Goal: Task Accomplishment & Management: Use online tool/utility

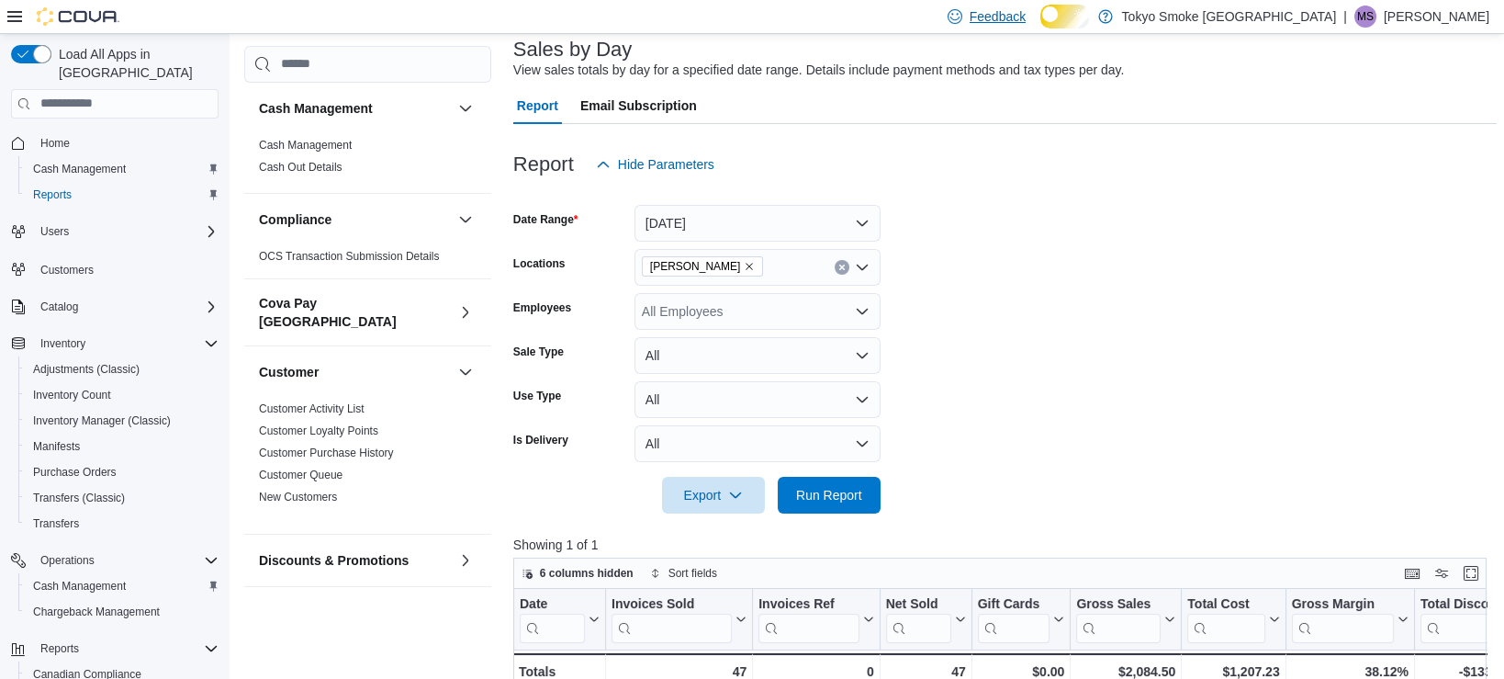
scroll to position [135, 0]
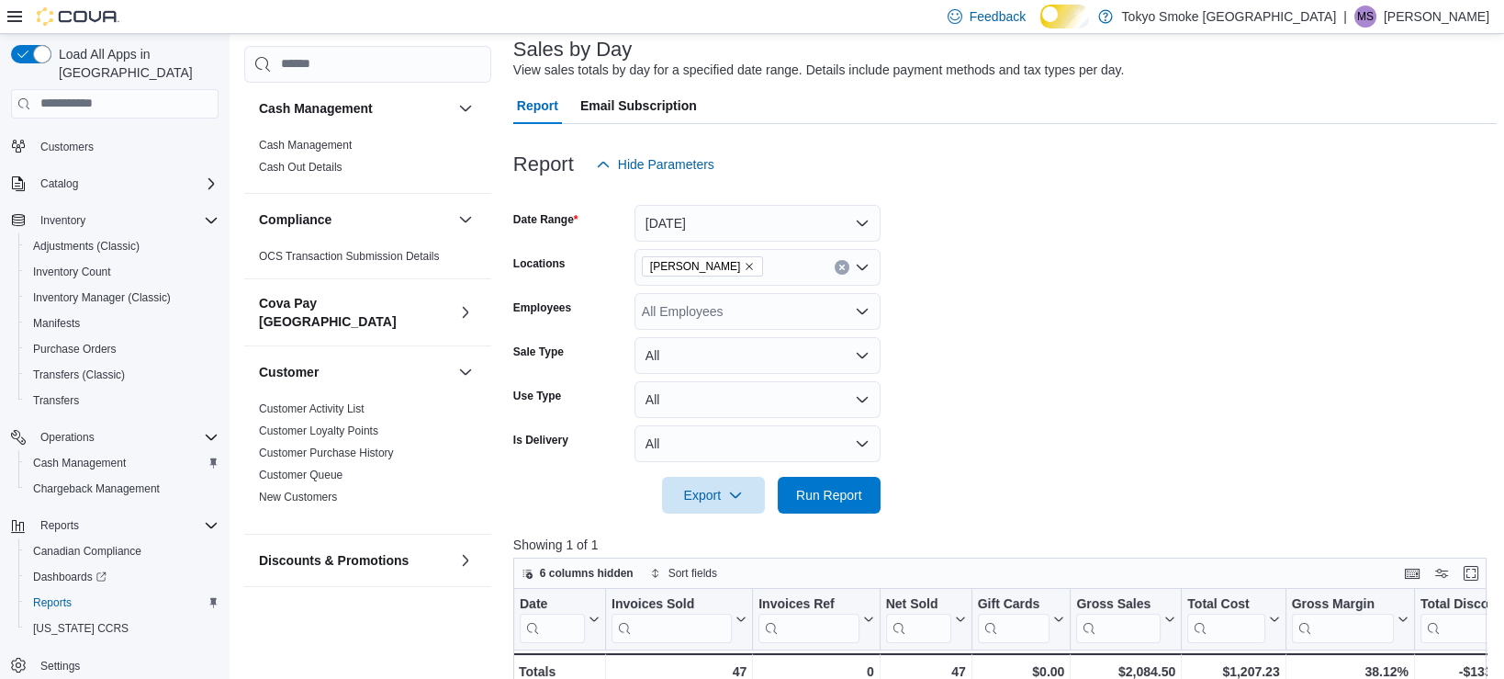
click at [63, 18] on img at bounding box center [78, 16] width 83 height 18
click at [21, 15] on icon at bounding box center [14, 16] width 15 height 15
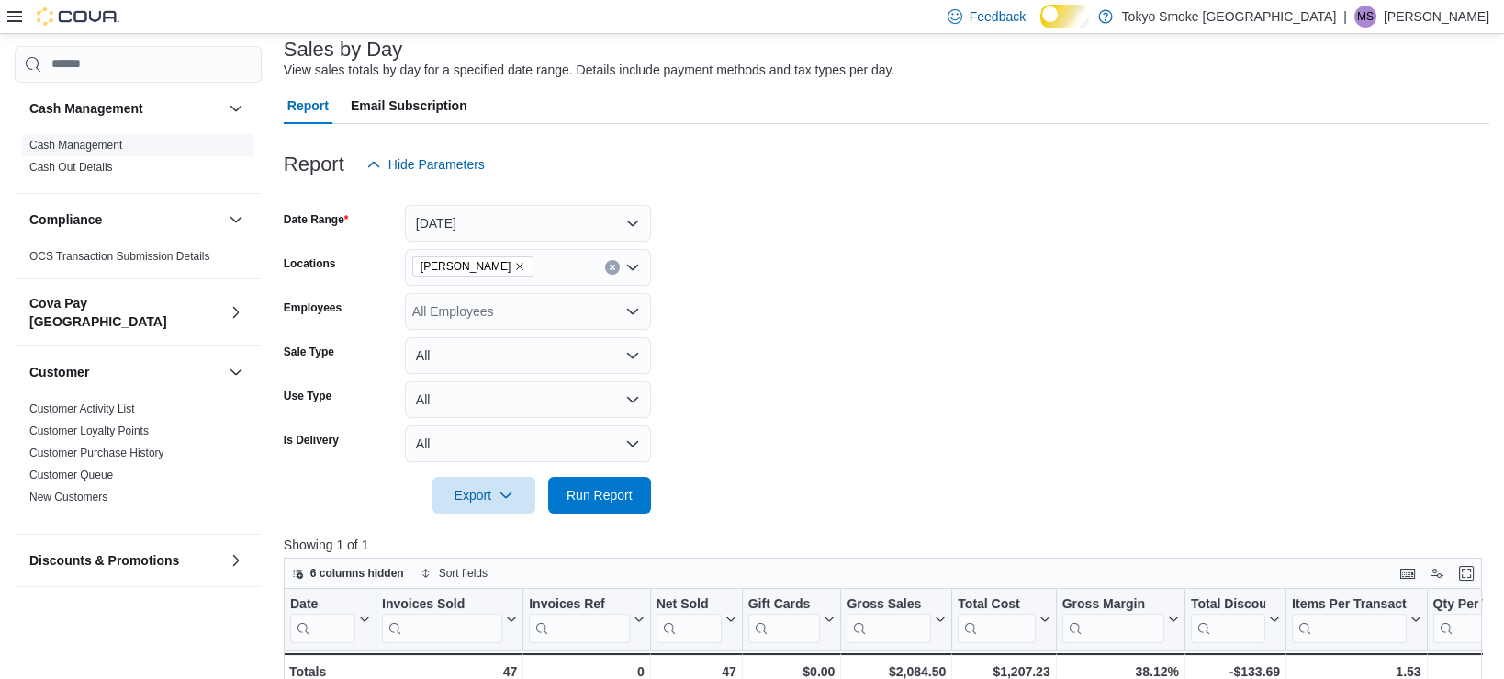
click at [70, 143] on link "Cash Management" at bounding box center [75, 145] width 93 height 13
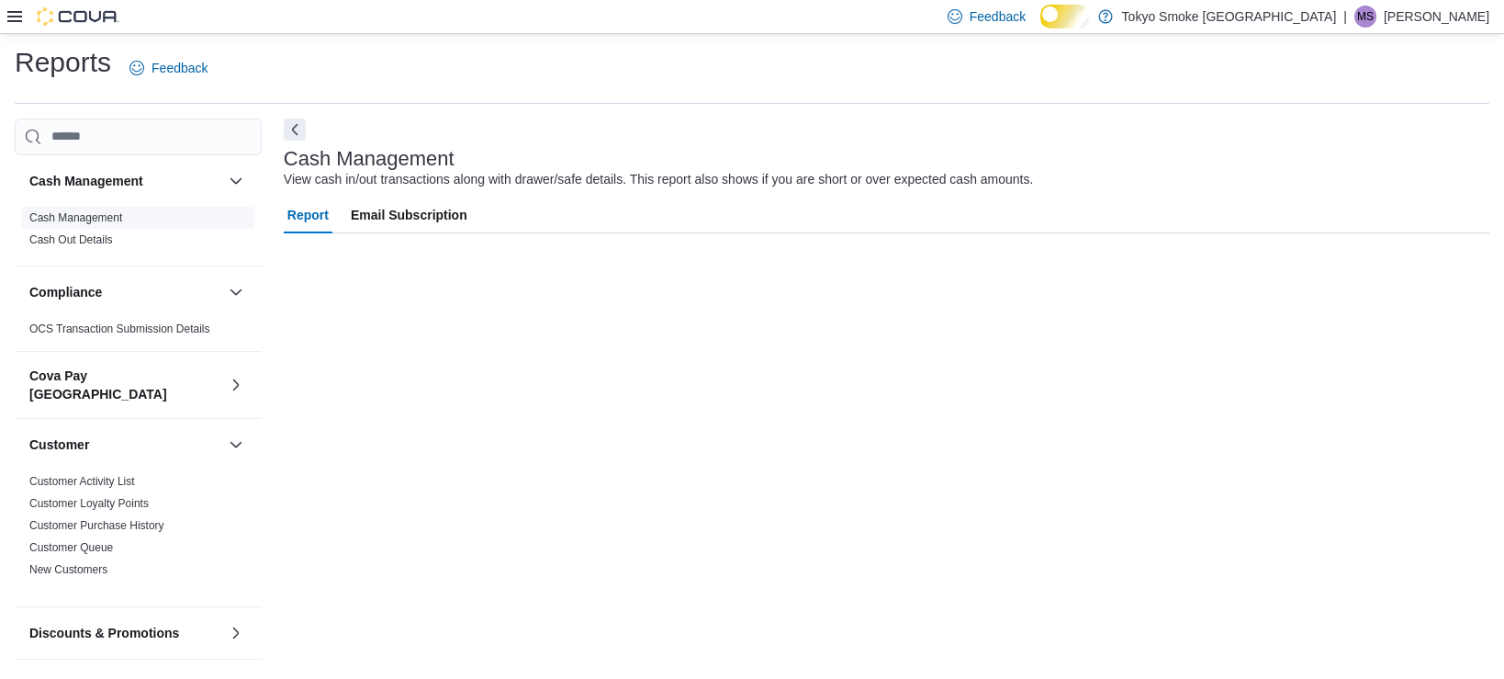
scroll to position [14, 0]
click at [0, 28] on div "Feedback Dark Mode Tokyo Smoke [GEOGRAPHIC_DATA] | [PERSON_NAME]" at bounding box center [752, 17] width 1504 height 34
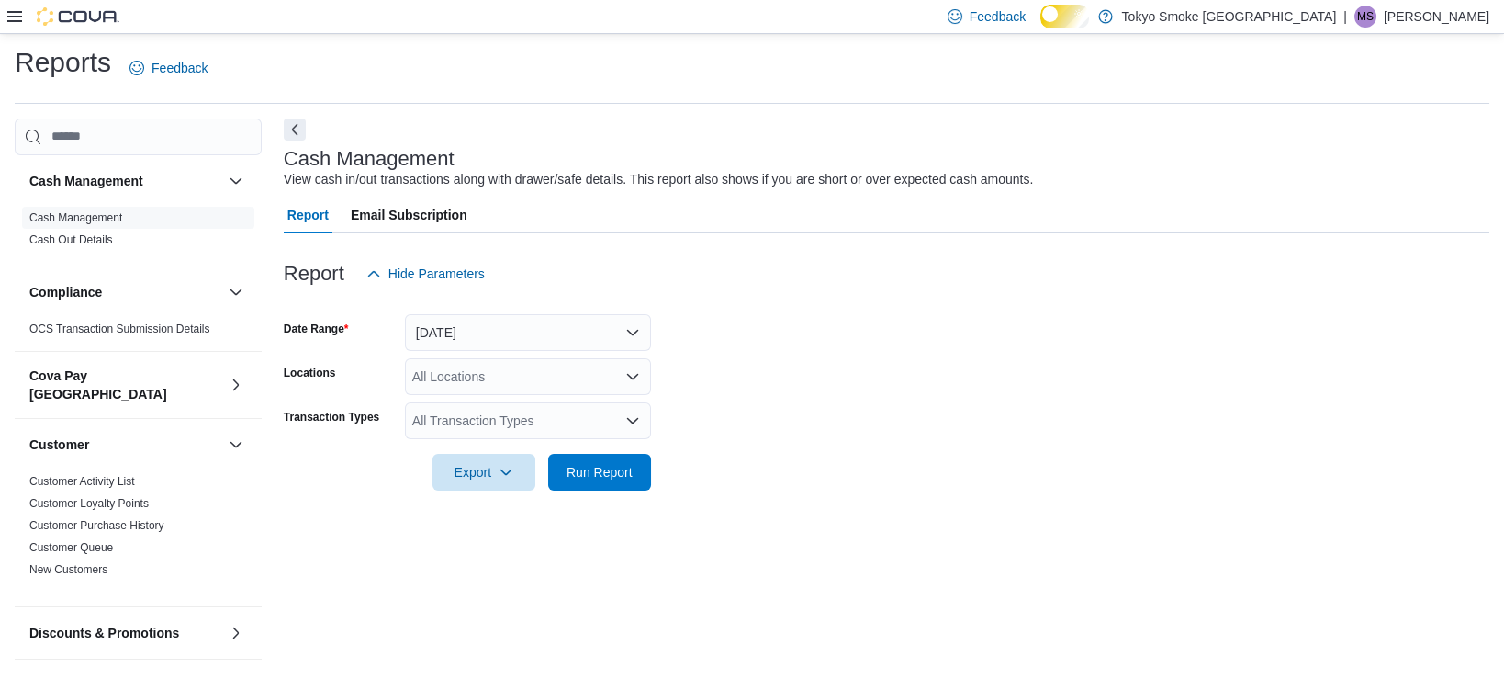
click at [0, 23] on div "Feedback Dark Mode Tokyo Smoke [GEOGRAPHIC_DATA] | [PERSON_NAME]" at bounding box center [752, 17] width 1504 height 34
click at [6, 20] on div "Feedback Dark Mode Tokyo Smoke [GEOGRAPHIC_DATA] | [PERSON_NAME]" at bounding box center [752, 17] width 1504 height 34
click at [17, 19] on icon at bounding box center [14, 16] width 15 height 15
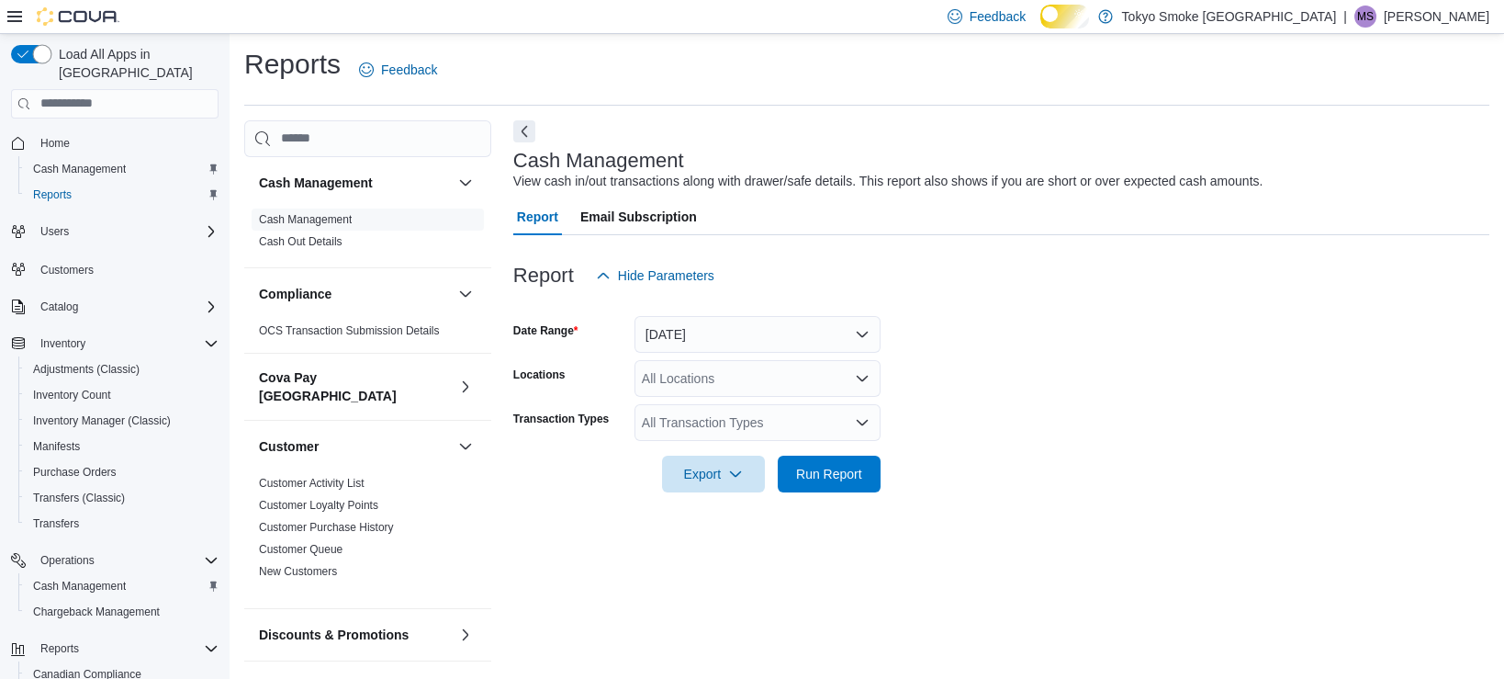
scroll to position [0, 0]
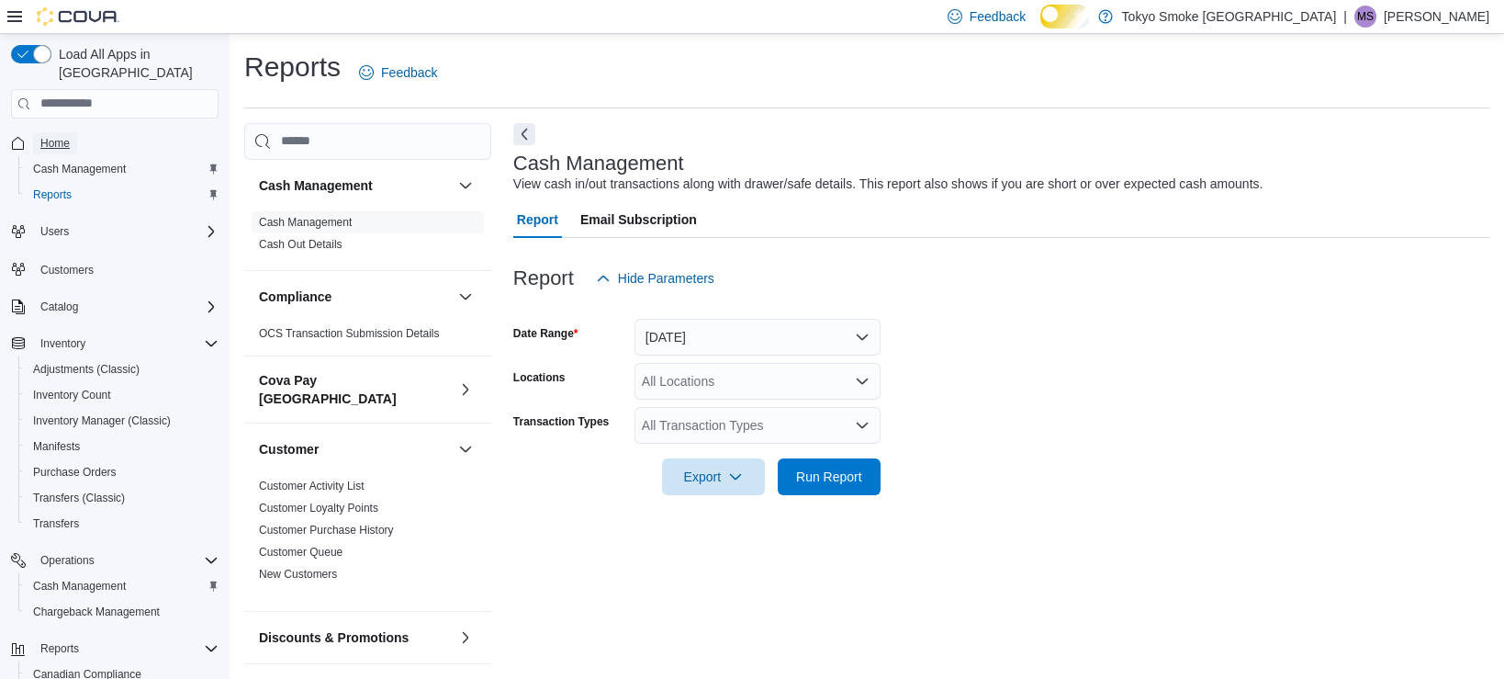
click at [77, 132] on link "Home" at bounding box center [55, 143] width 44 height 22
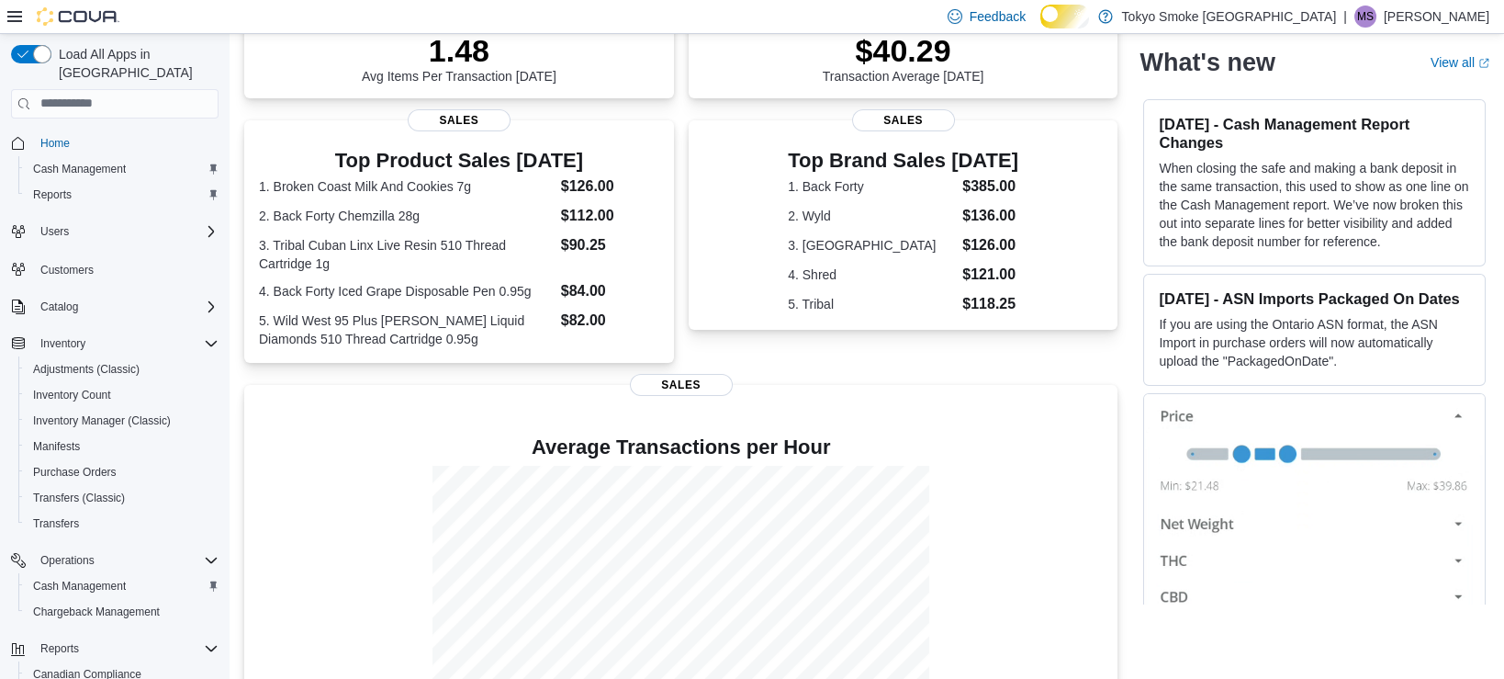
scroll to position [34, 0]
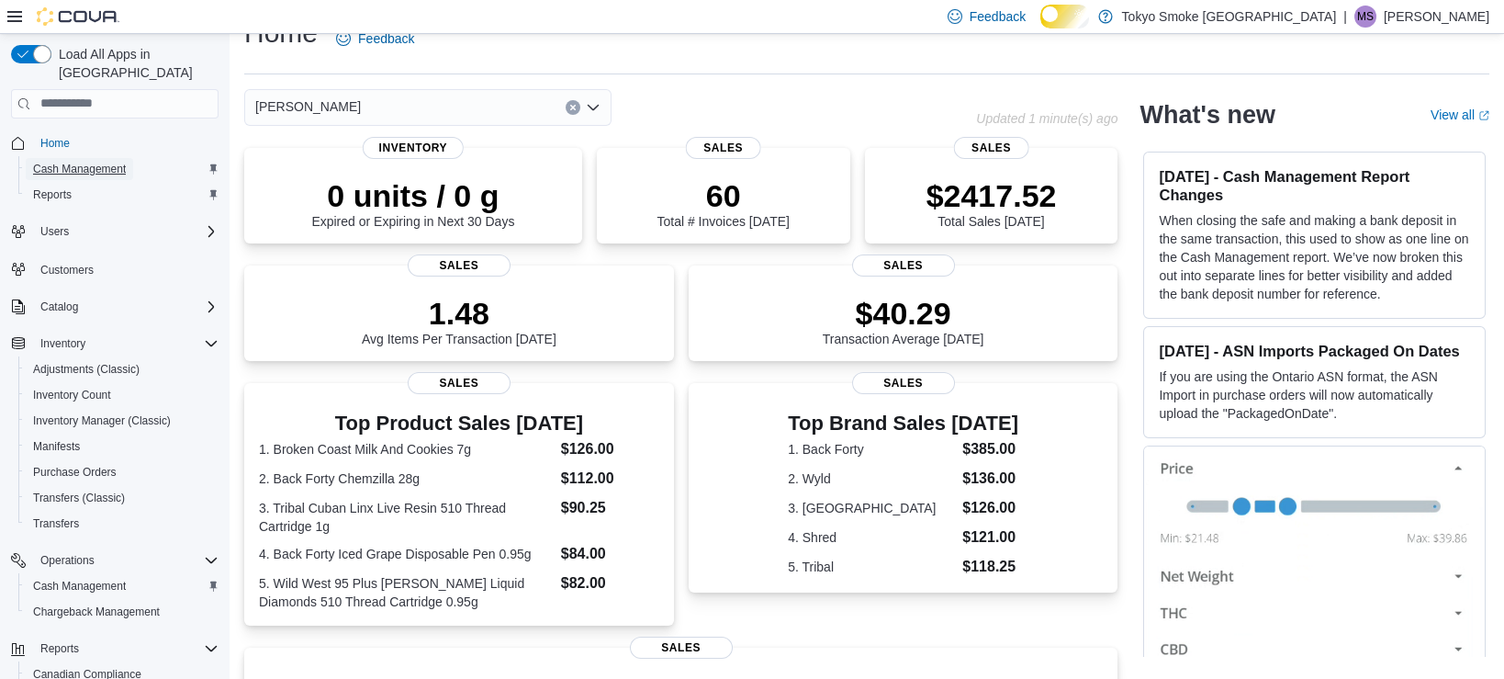
click at [126, 162] on span "Cash Management" at bounding box center [79, 169] width 93 height 15
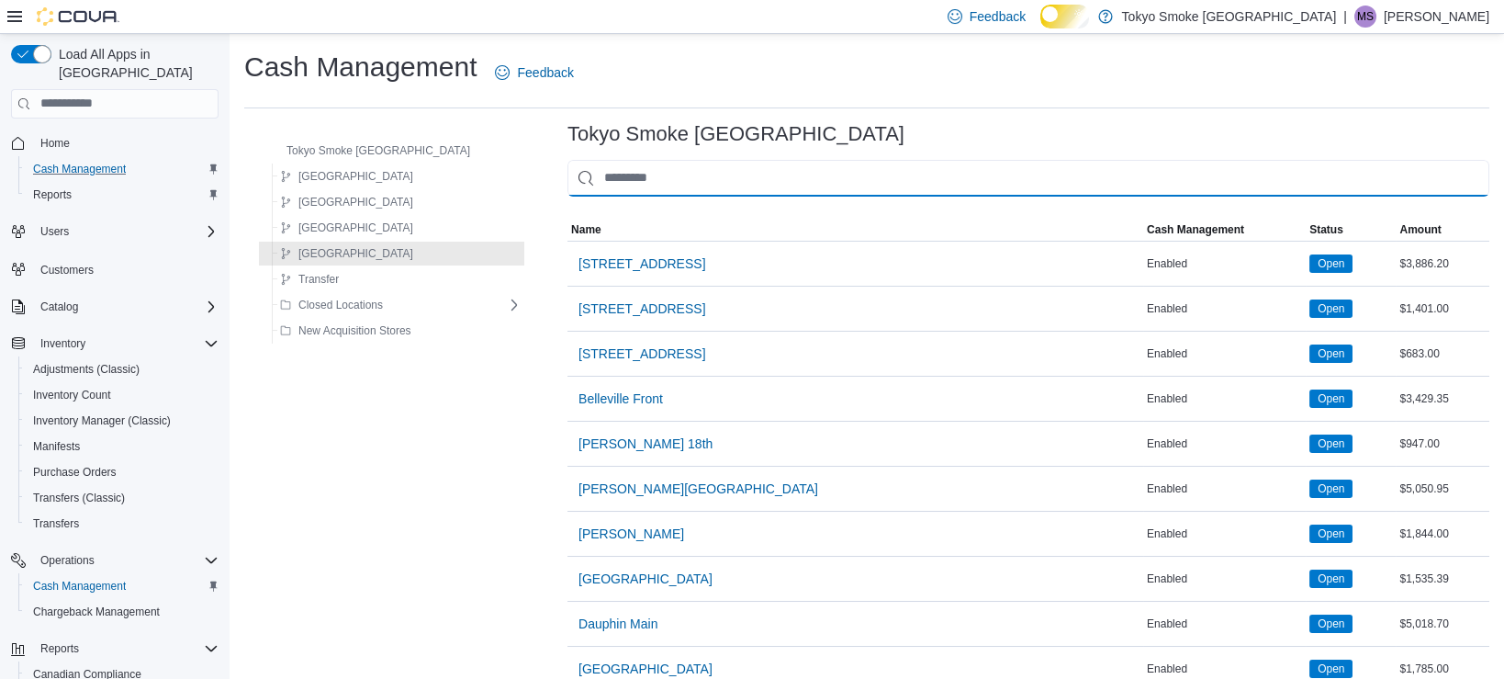
click at [740, 197] on input "This is a search bar. As you type, the results lower in the page will automatic…" at bounding box center [1029, 178] width 922 height 37
click at [130, 184] on div "Reports" at bounding box center [122, 195] width 193 height 22
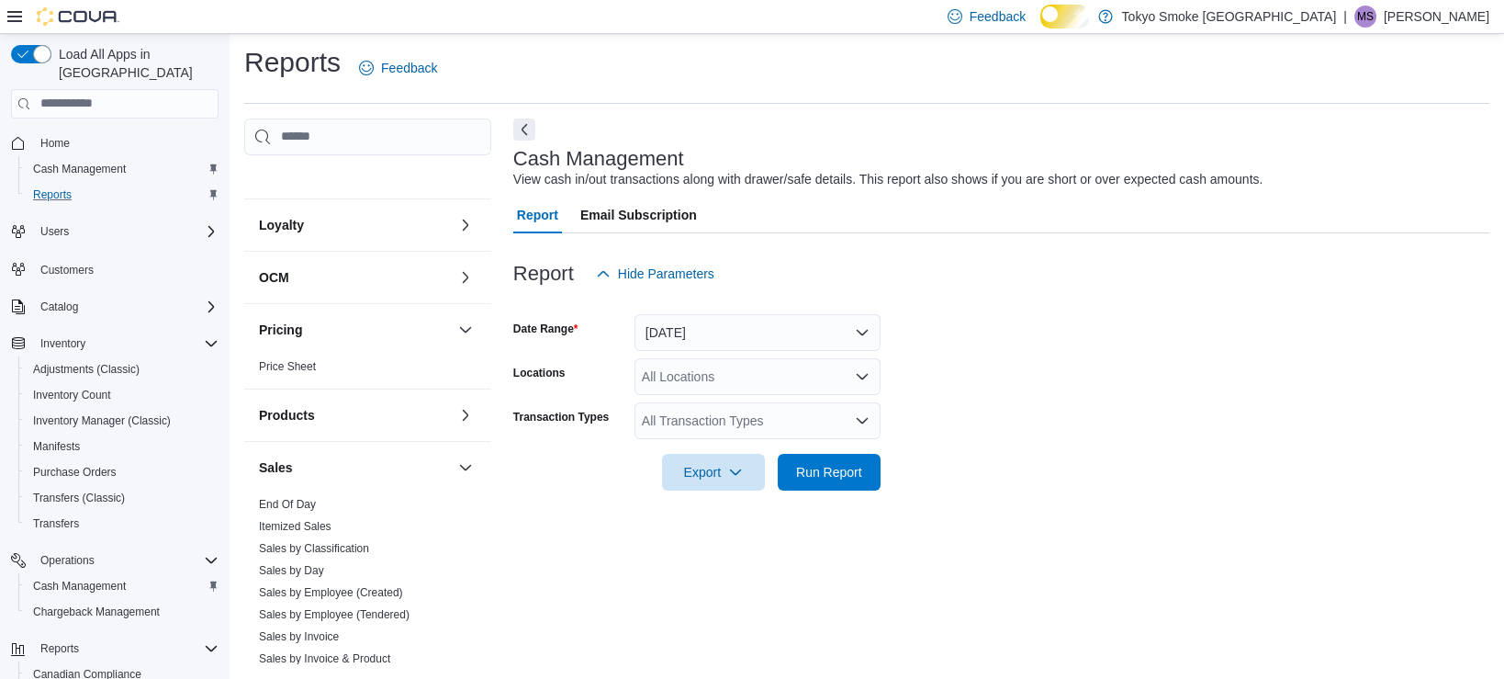
scroll to position [918, 0]
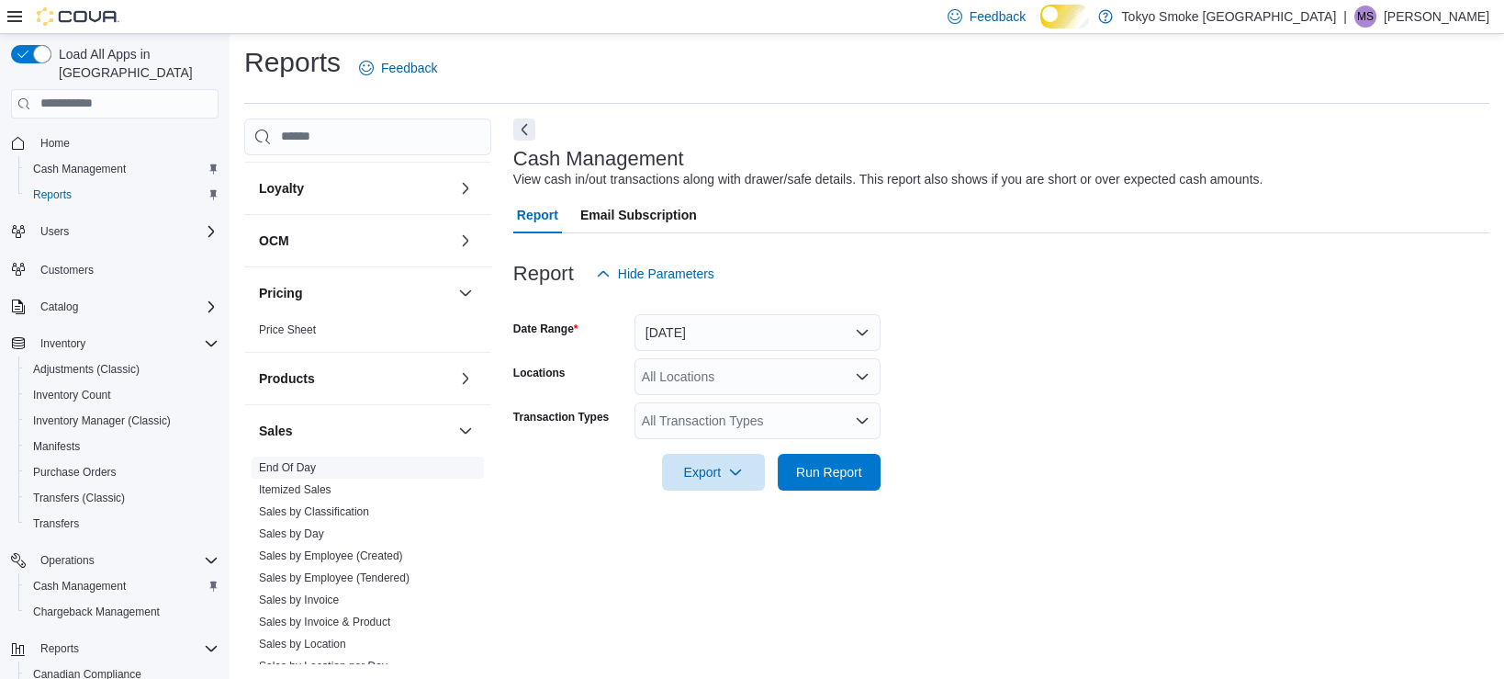
click at [315, 474] on link "End Of Day" at bounding box center [287, 467] width 57 height 13
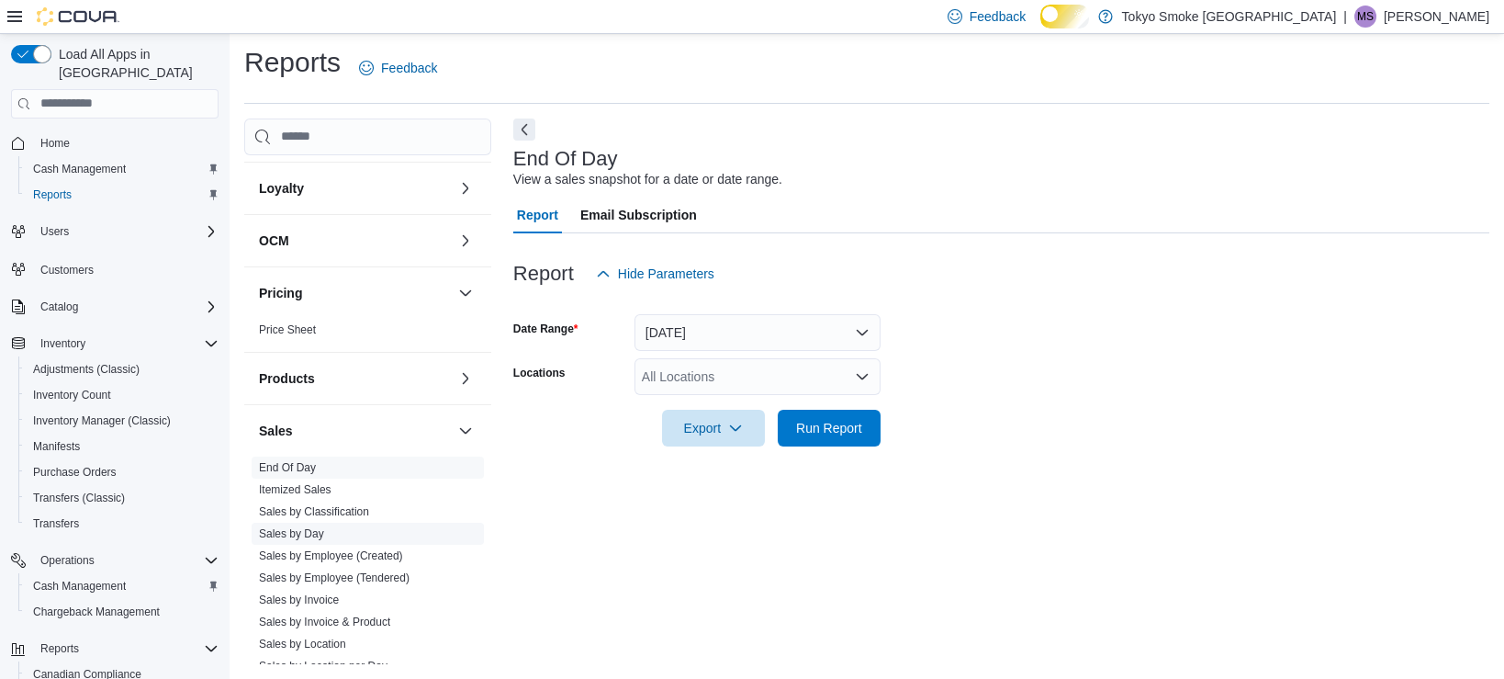
click at [288, 540] on link "Sales by Day" at bounding box center [291, 533] width 65 height 13
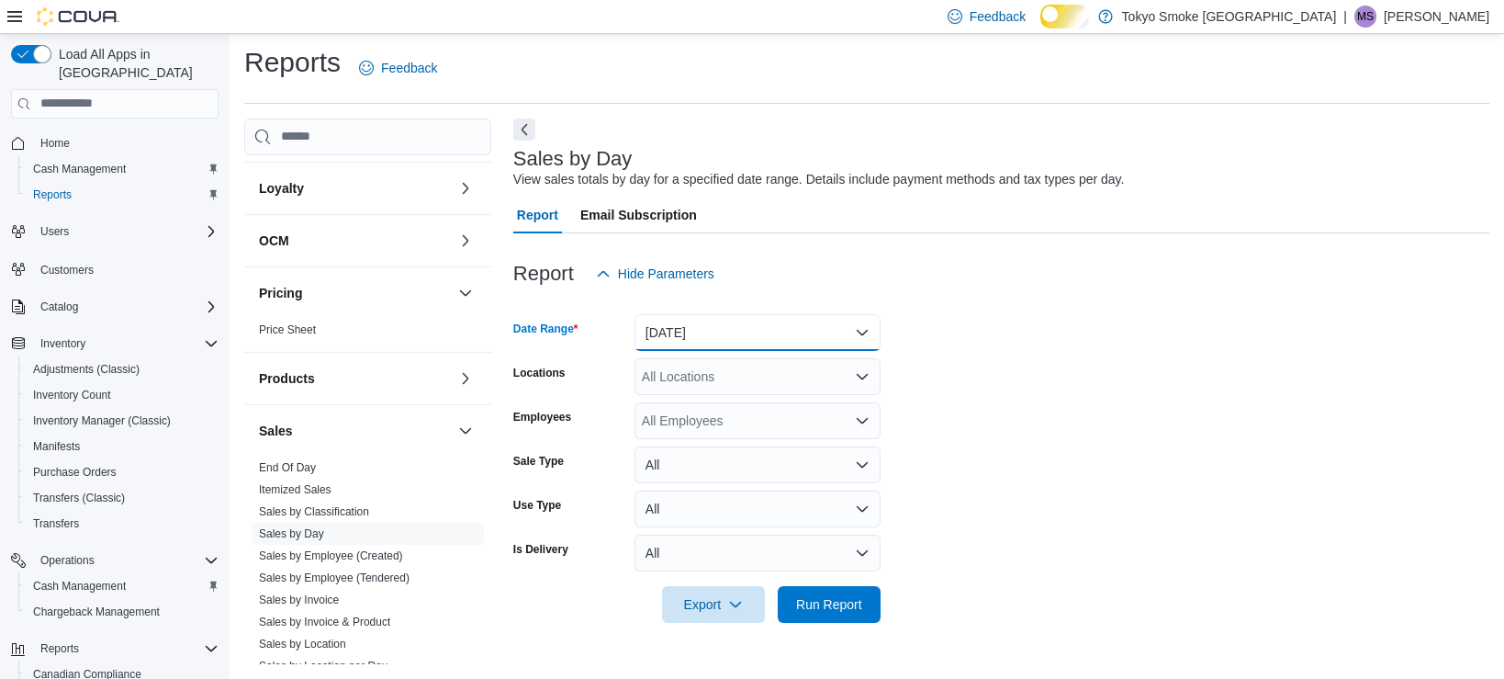
click at [709, 334] on button "[DATE]" at bounding box center [758, 332] width 246 height 37
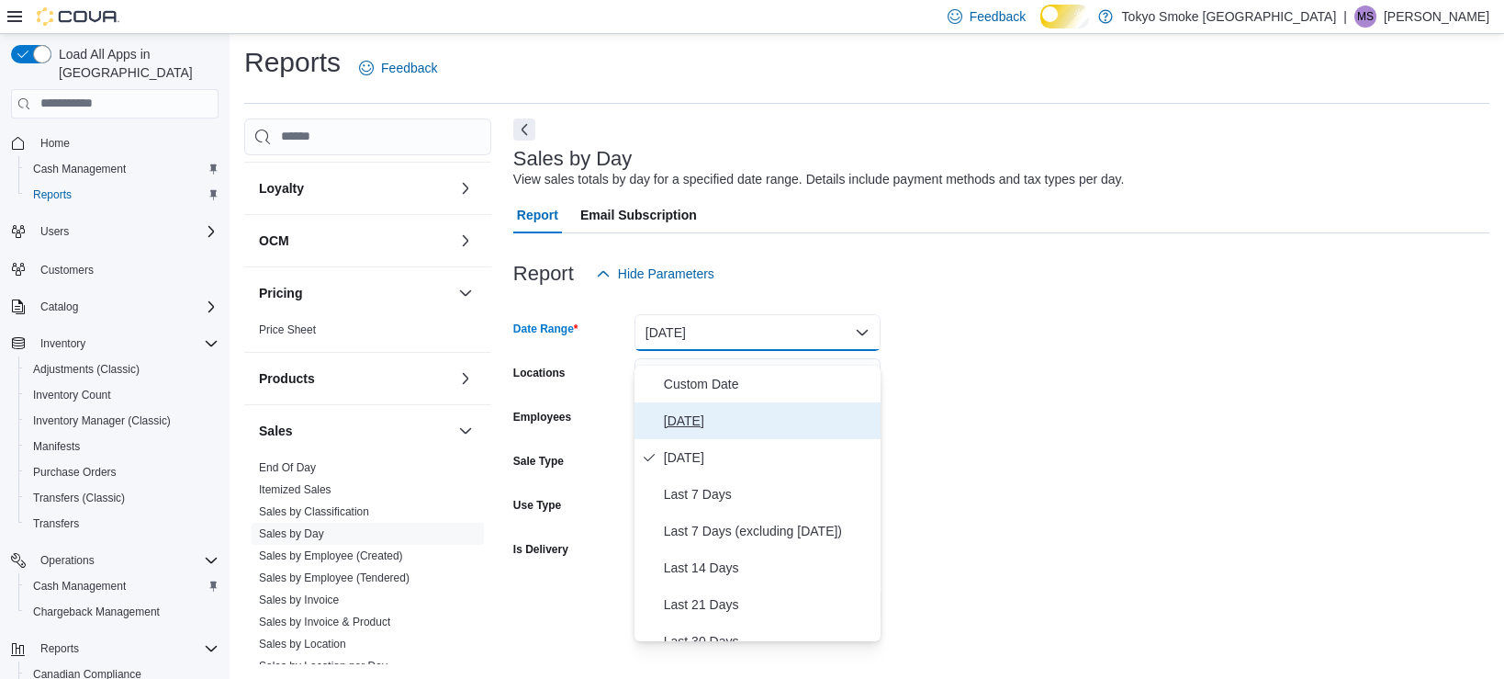
click at [700, 410] on span "[DATE]" at bounding box center [768, 421] width 209 height 22
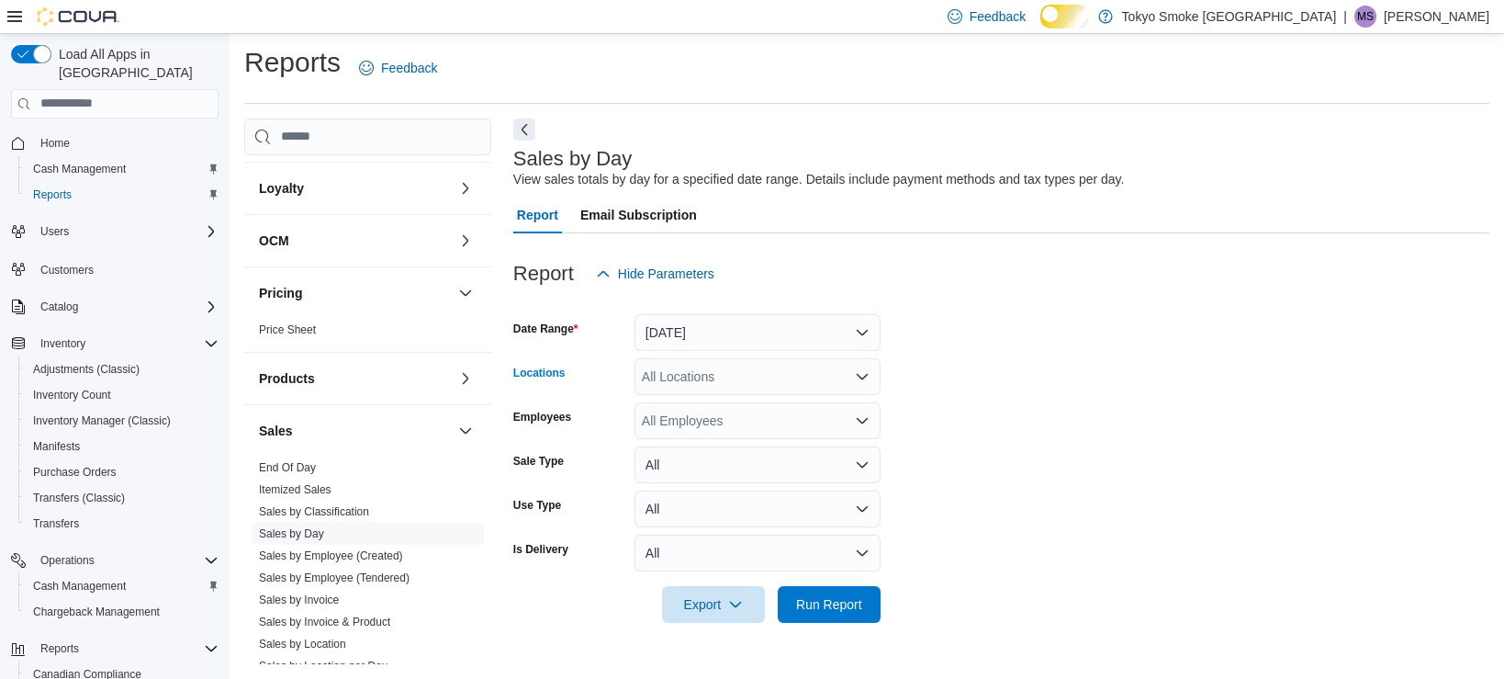
click at [705, 370] on div "All Locations" at bounding box center [758, 376] width 246 height 37
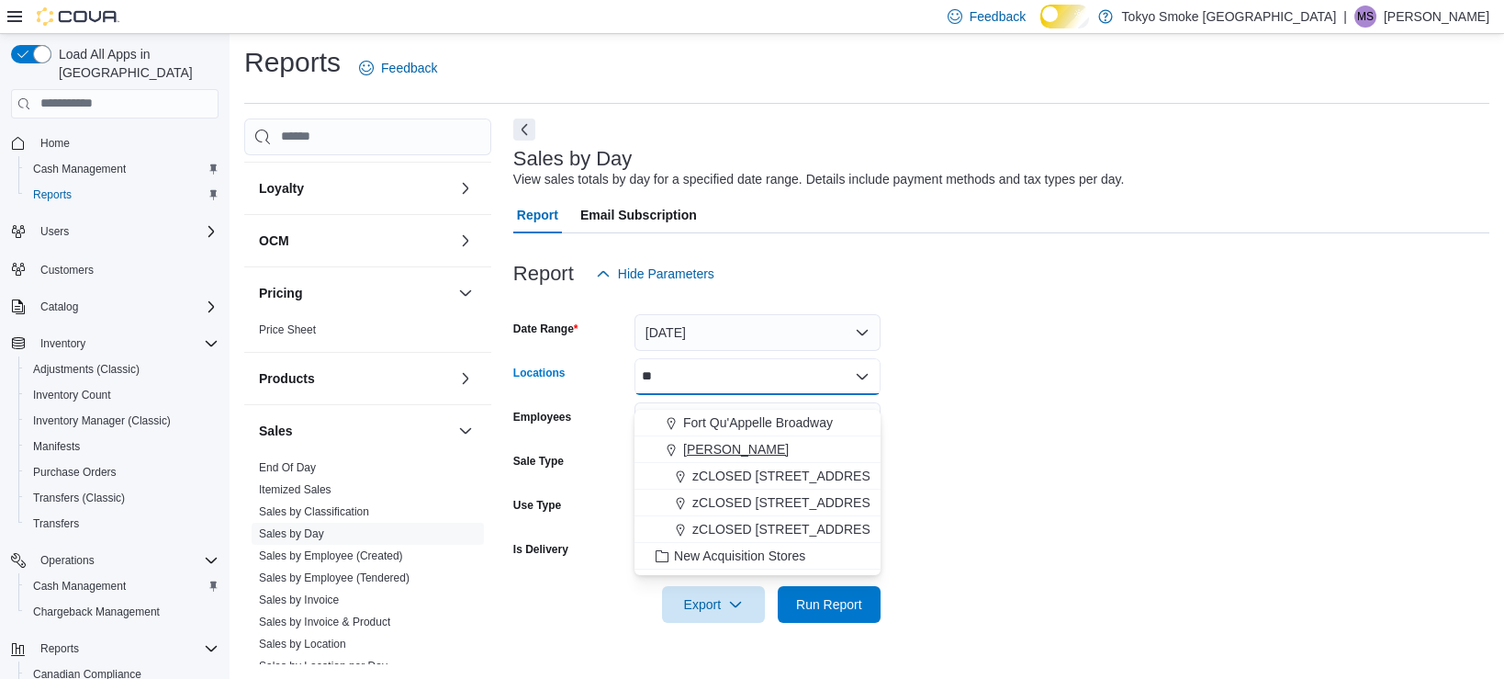
type input "**"
click at [771, 440] on span "[PERSON_NAME]" at bounding box center [736, 449] width 106 height 18
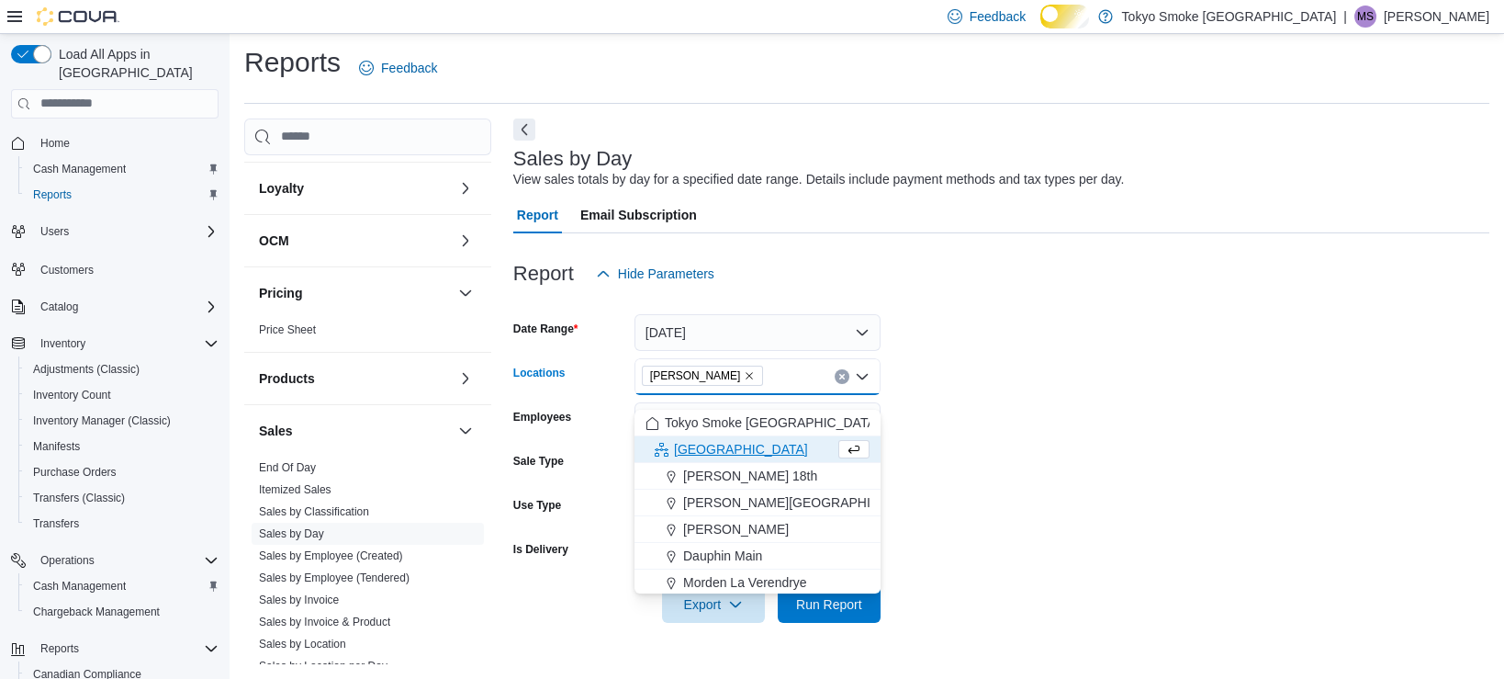
click at [1141, 456] on form "Date Range [DATE] Locations [GEOGRAPHIC_DATA][PERSON_NAME] Combo box. Selected.…" at bounding box center [1001, 457] width 976 height 331
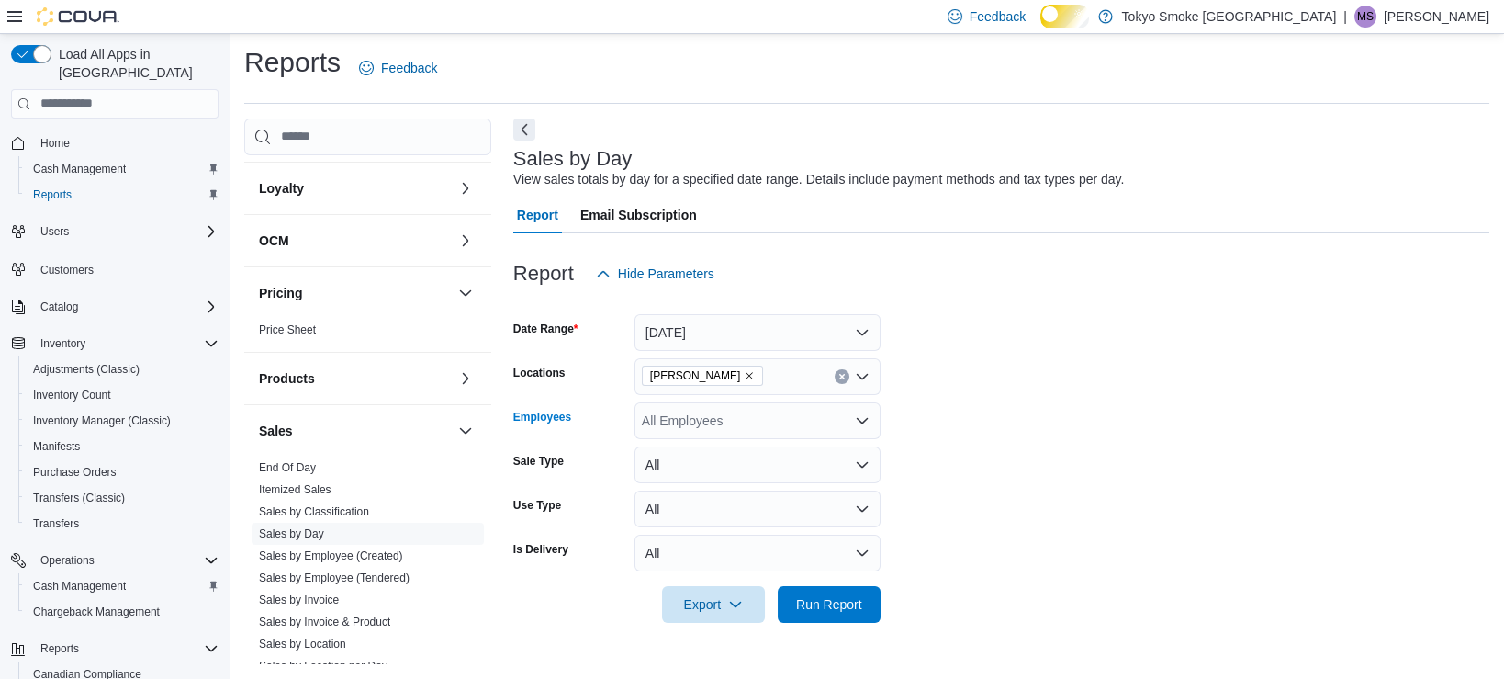
click at [751, 422] on div "All Employees" at bounding box center [758, 420] width 246 height 37
type input "****"
click at [743, 457] on span "[PERSON_NAME]" at bounding box center [758, 466] width 224 height 18
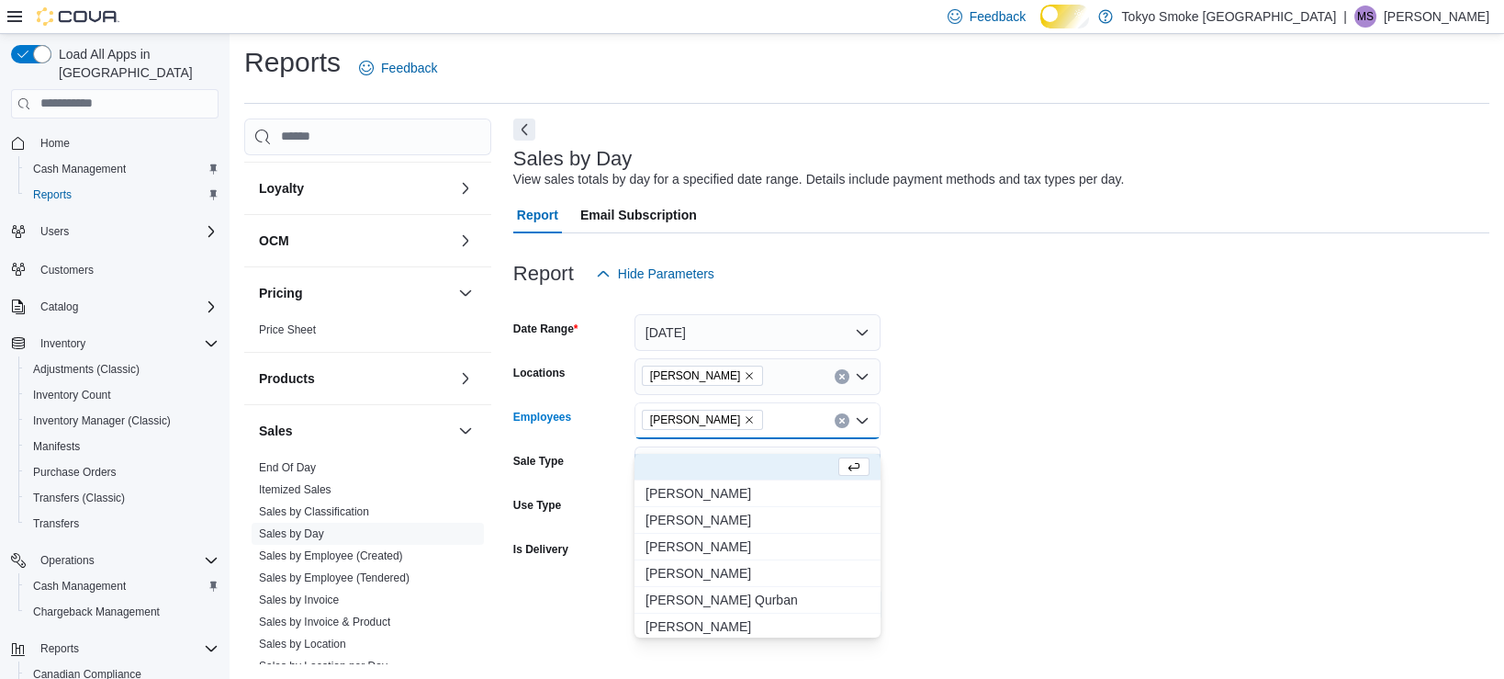
click at [1077, 422] on form "Date Range [DATE] Locations [GEOGRAPHIC_DATA][PERSON_NAME] Employees [PERSON_NA…" at bounding box center [1001, 457] width 976 height 331
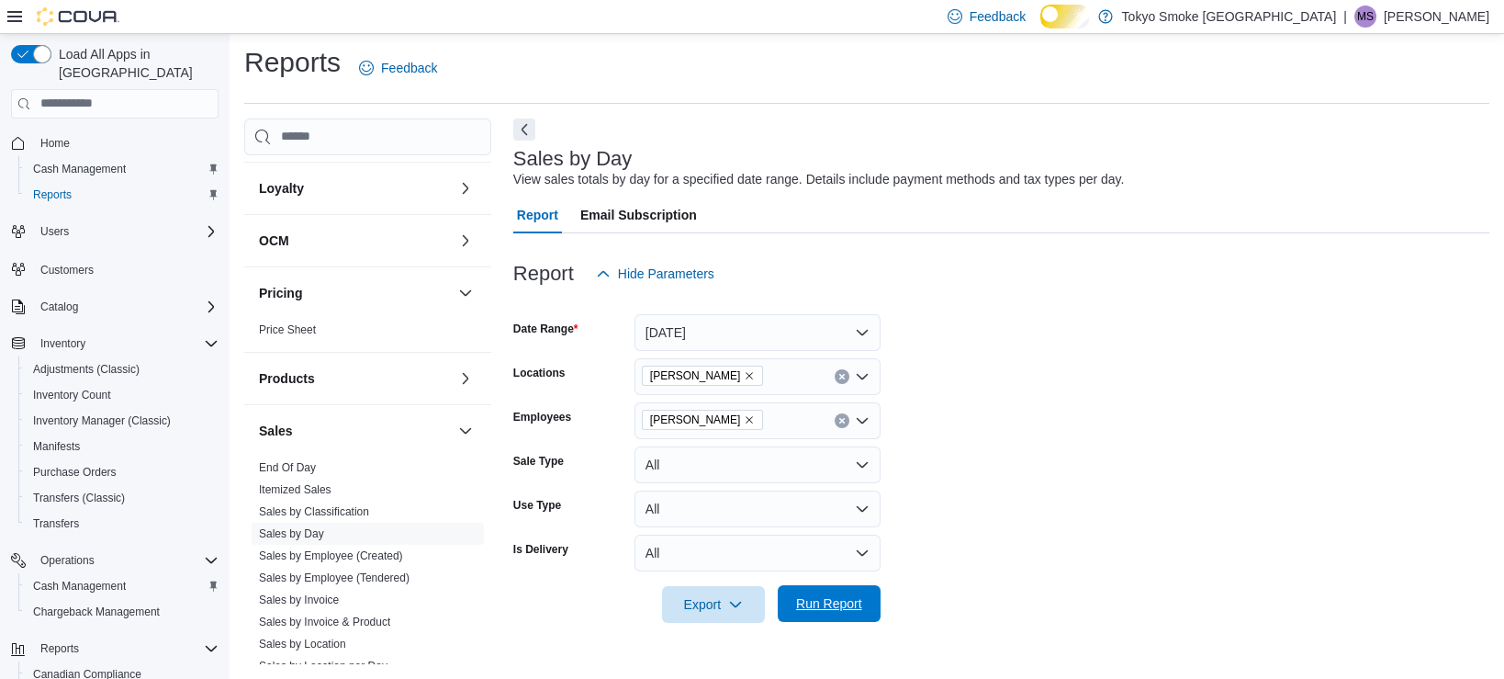
click at [838, 610] on span "Run Report" at bounding box center [829, 603] width 66 height 18
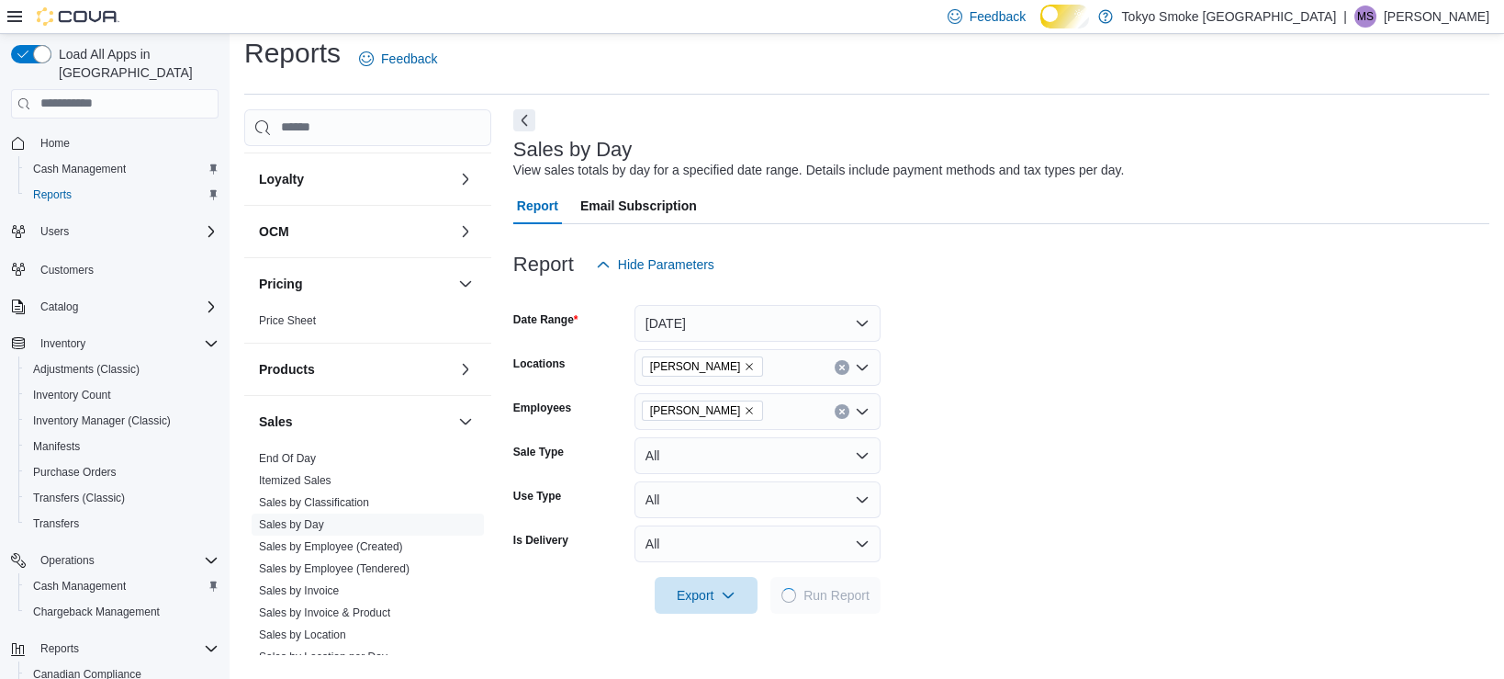
scroll to position [358, 0]
